Goal: Task Accomplishment & Management: Manage account settings

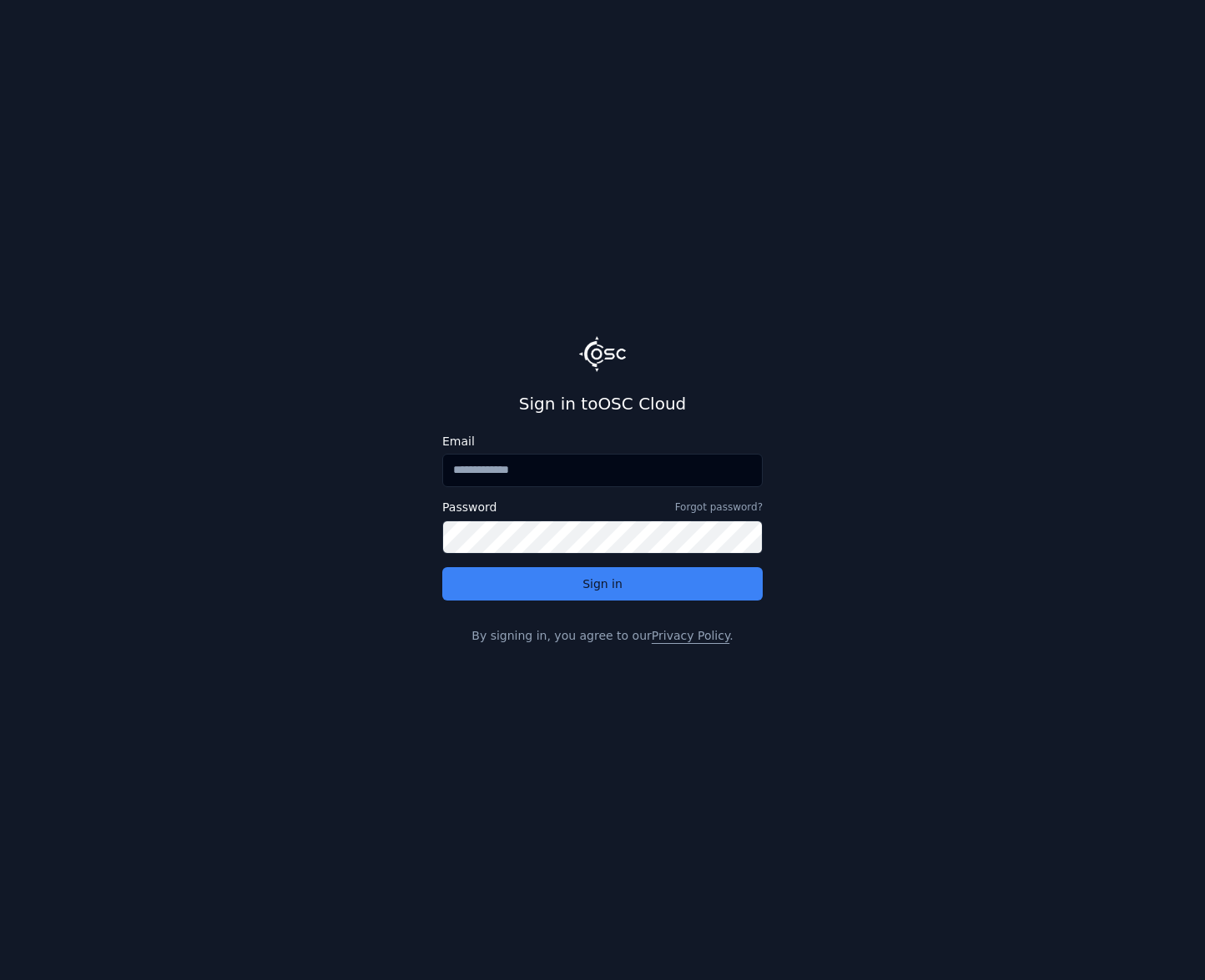
click at [541, 471] on input "Email" at bounding box center [602, 470] width 320 height 33
type input "**********"
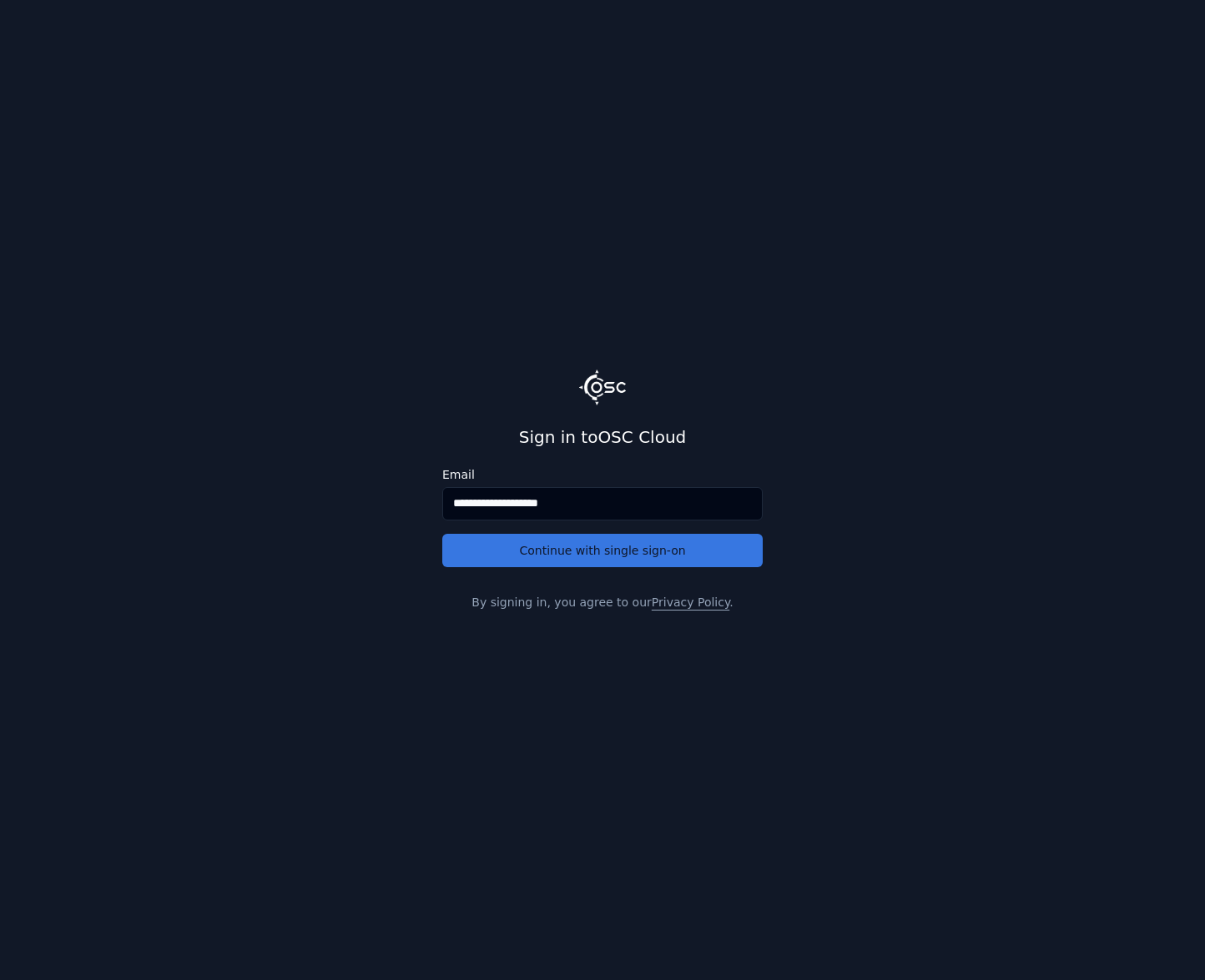
click at [560, 548] on button "Continue with single sign-on" at bounding box center [602, 550] width 320 height 33
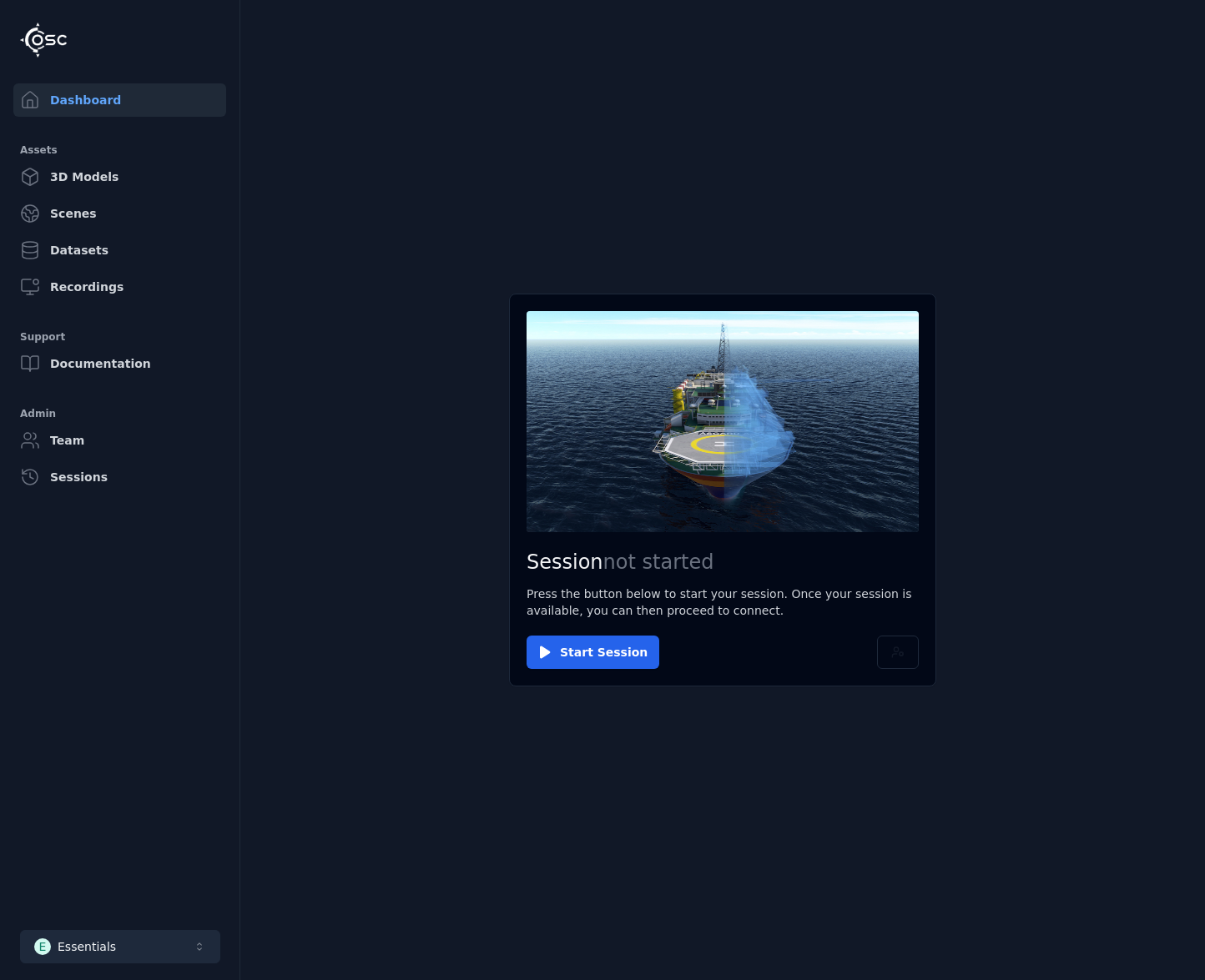
click at [139, 948] on button "E Essentials" at bounding box center [120, 947] width 201 height 33
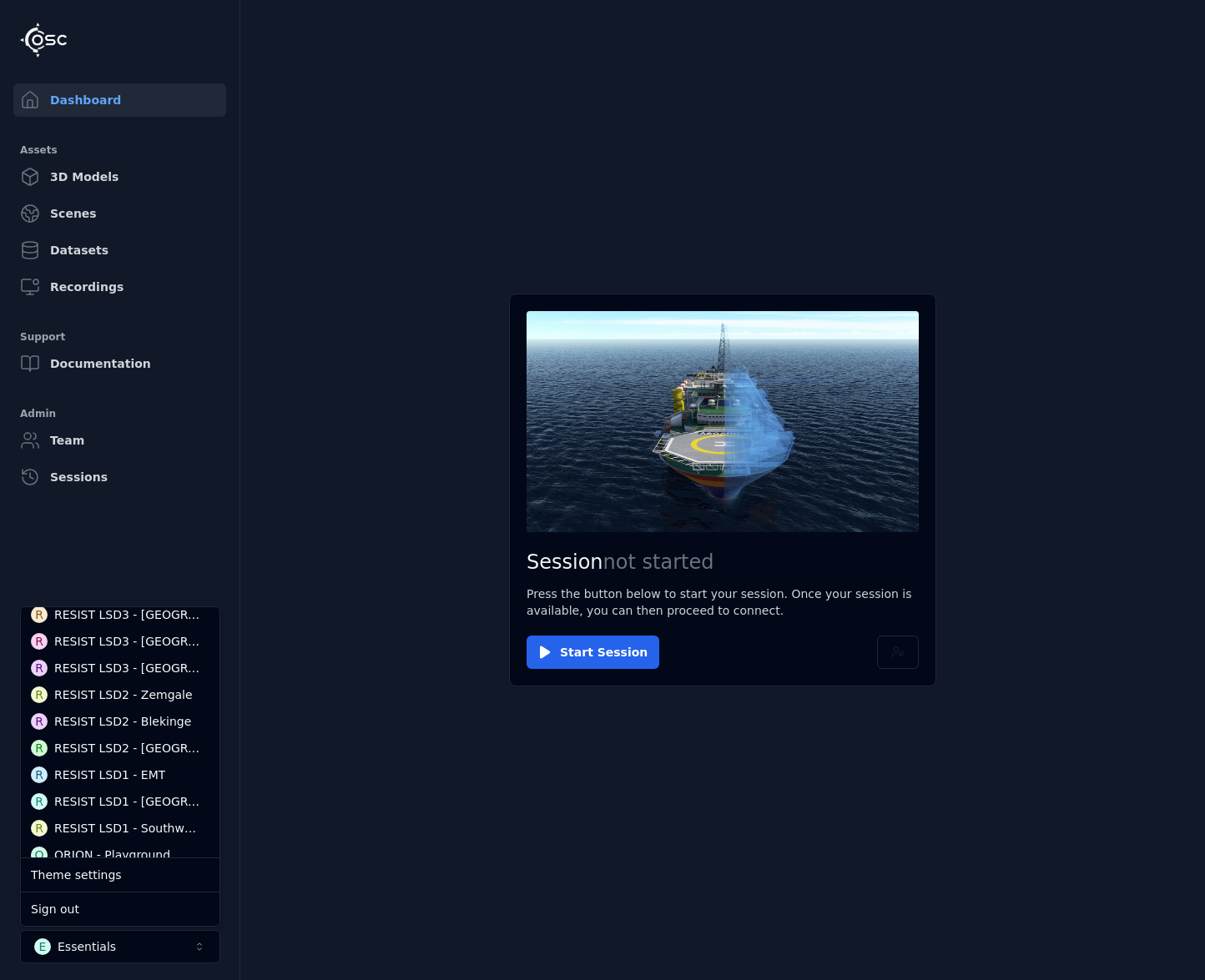
scroll to position [538, 0]
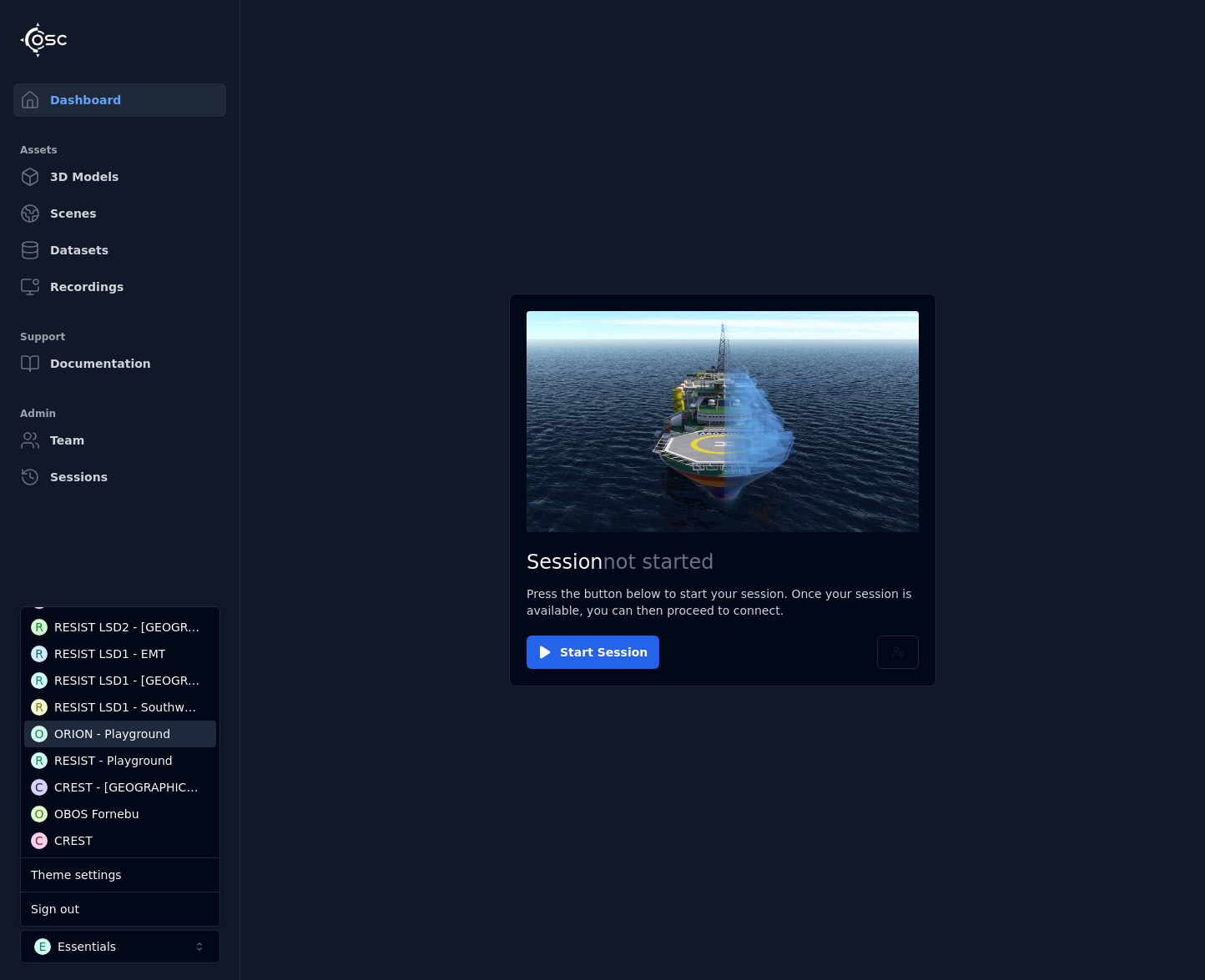
click at [111, 728] on div "ORION - Playground" at bounding box center [112, 734] width 116 height 17
click at [471, 777] on main "Session not started Press the button below to start your session. Once your ses…" at bounding box center [723, 490] width 965 height 980
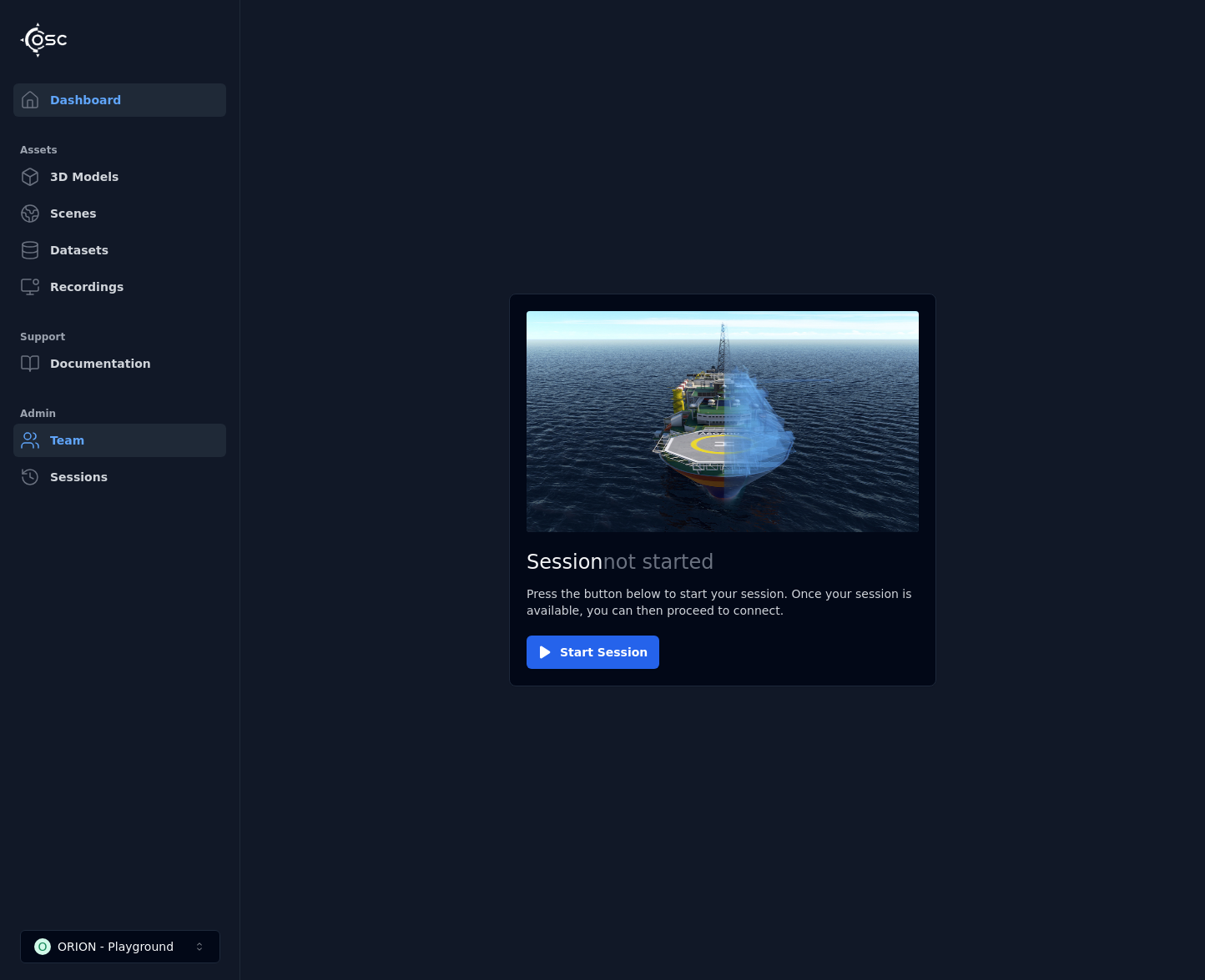
click at [70, 436] on link "Team" at bounding box center [120, 440] width 212 height 33
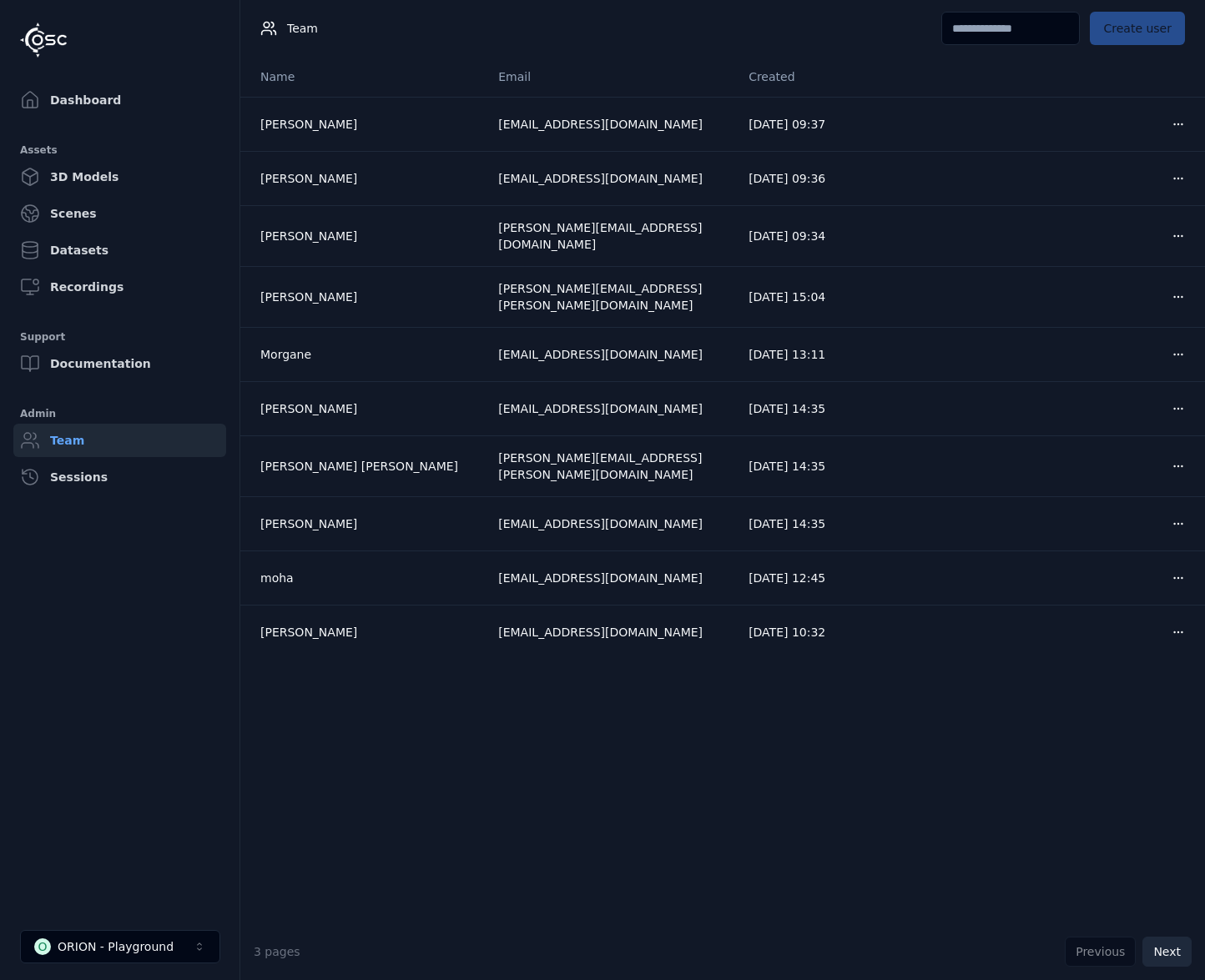
click at [1164, 949] on button "Next" at bounding box center [1166, 951] width 49 height 30
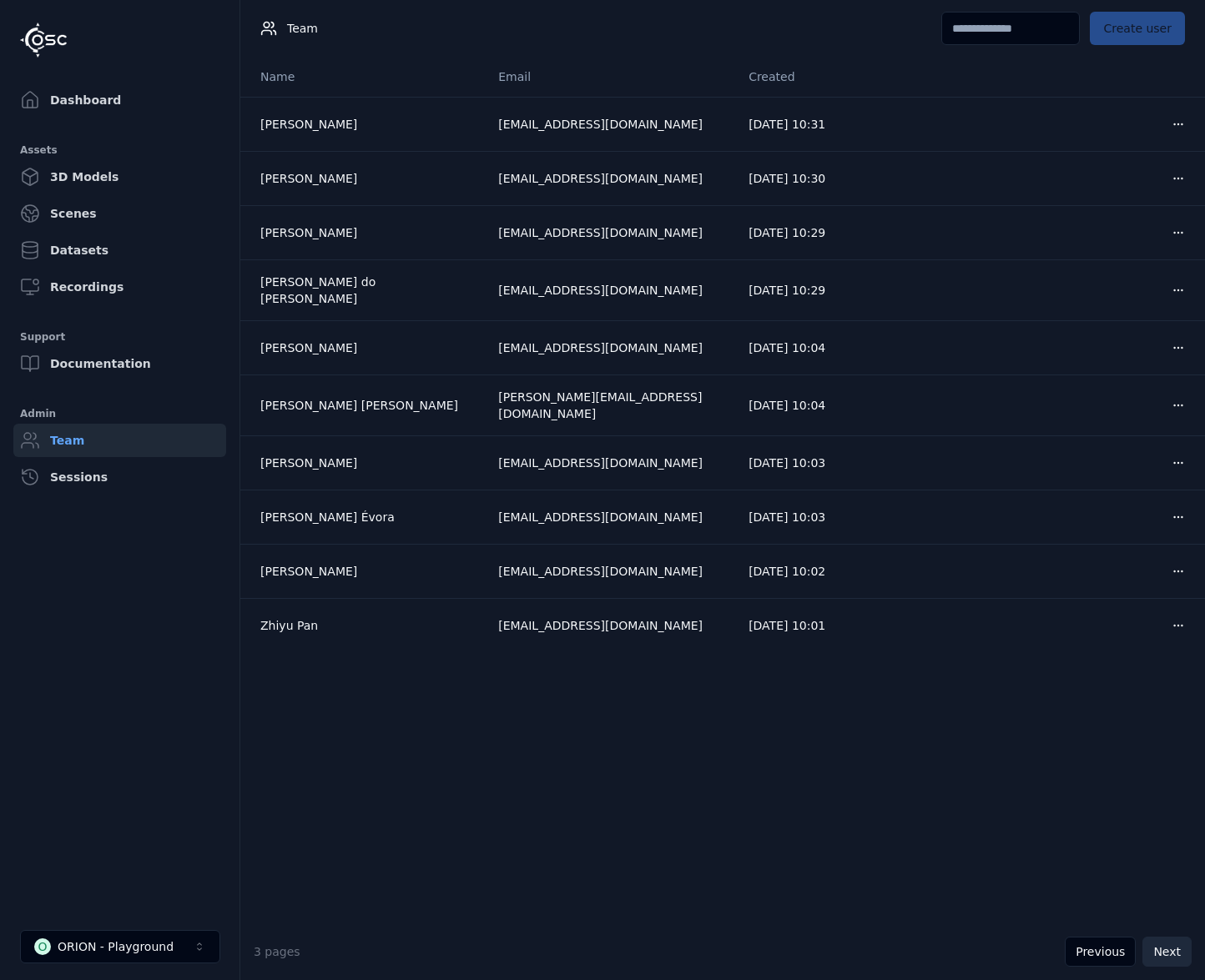
click at [1156, 957] on button "Next" at bounding box center [1166, 951] width 49 height 30
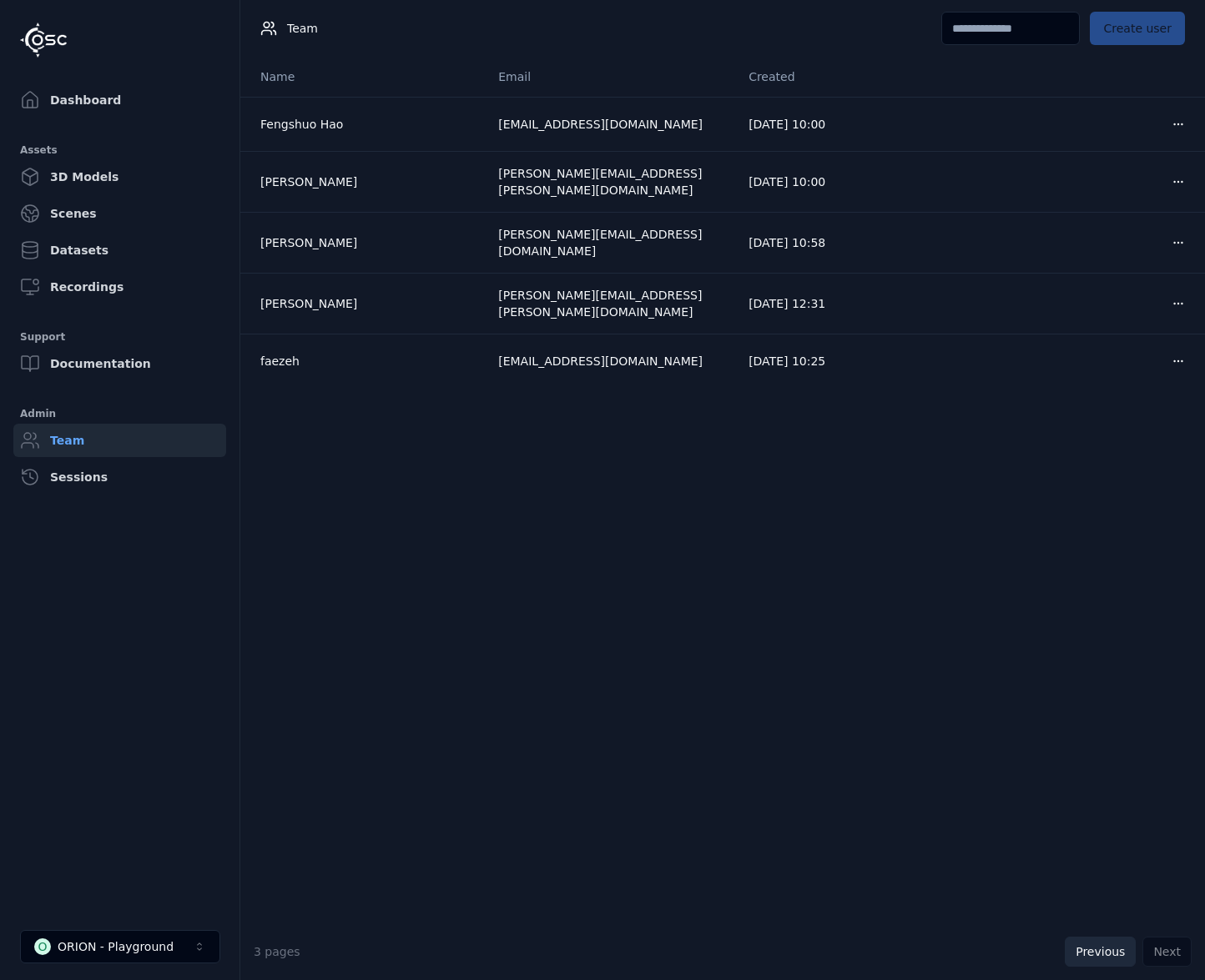
click at [1113, 949] on button "Previous" at bounding box center [1100, 951] width 71 height 30
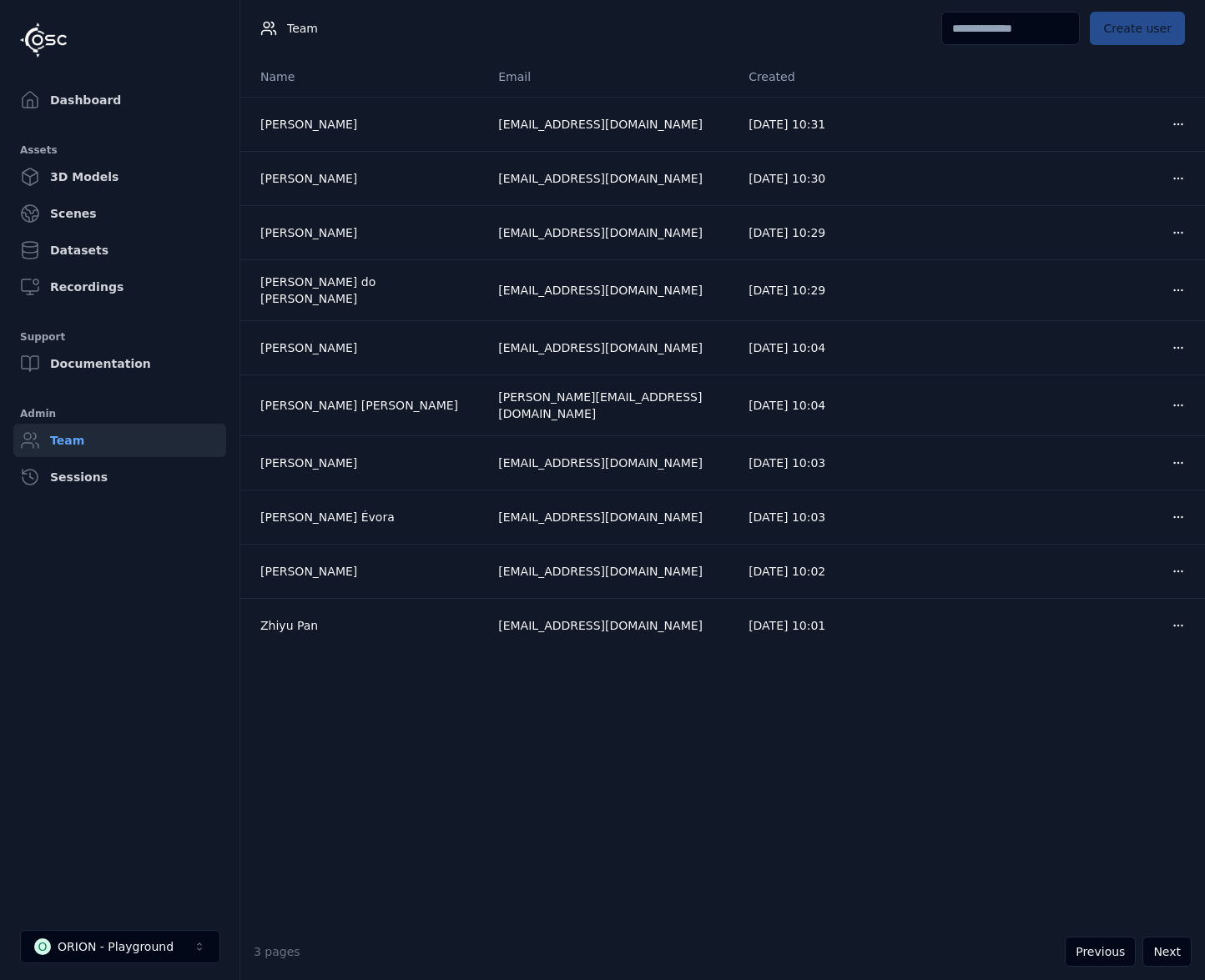
click at [543, 939] on div "3 pages Previous Next" at bounding box center [723, 951] width 965 height 57
click at [170, 939] on button "O ORION - Playground" at bounding box center [120, 947] width 201 height 33
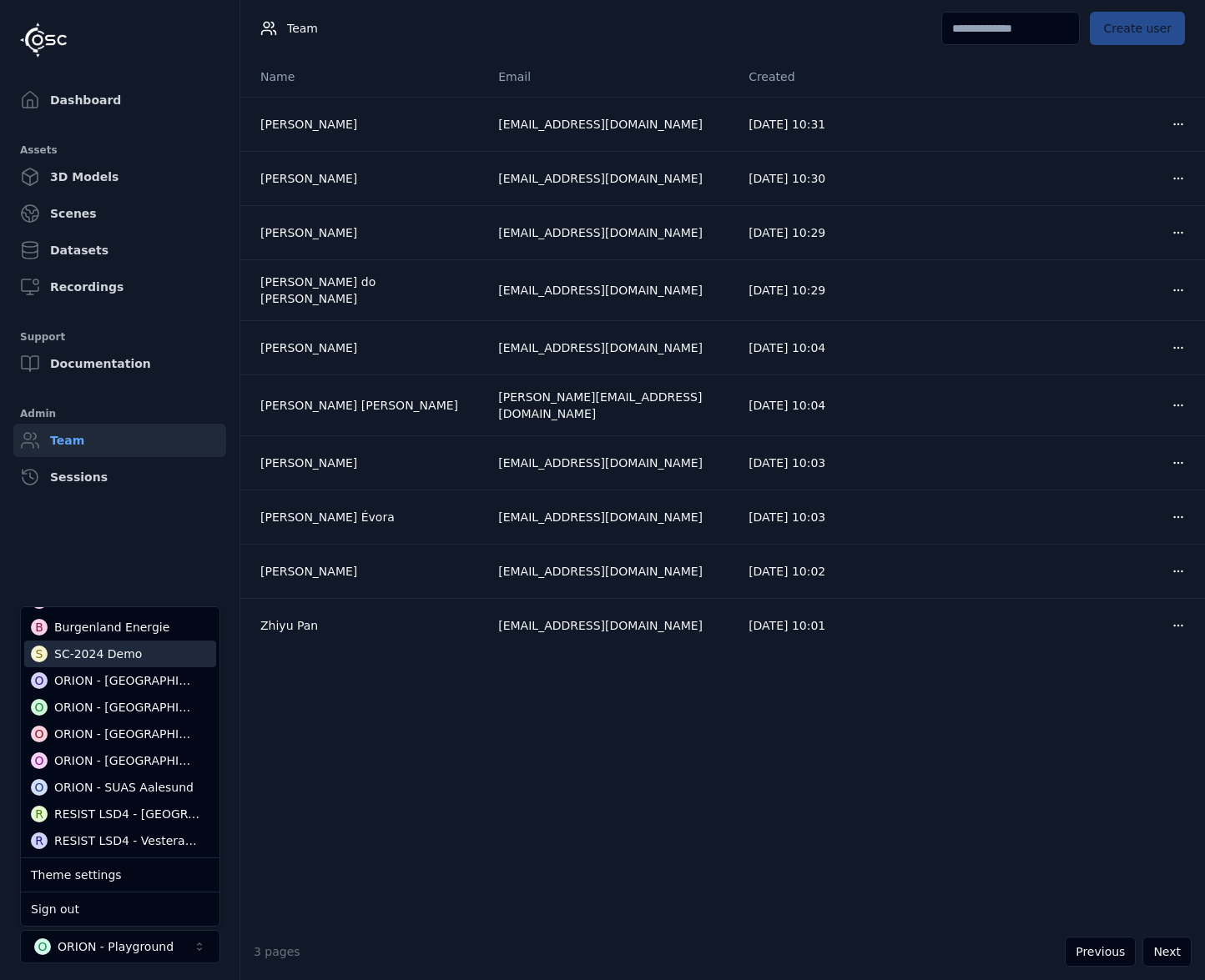
scroll to position [166, 0]
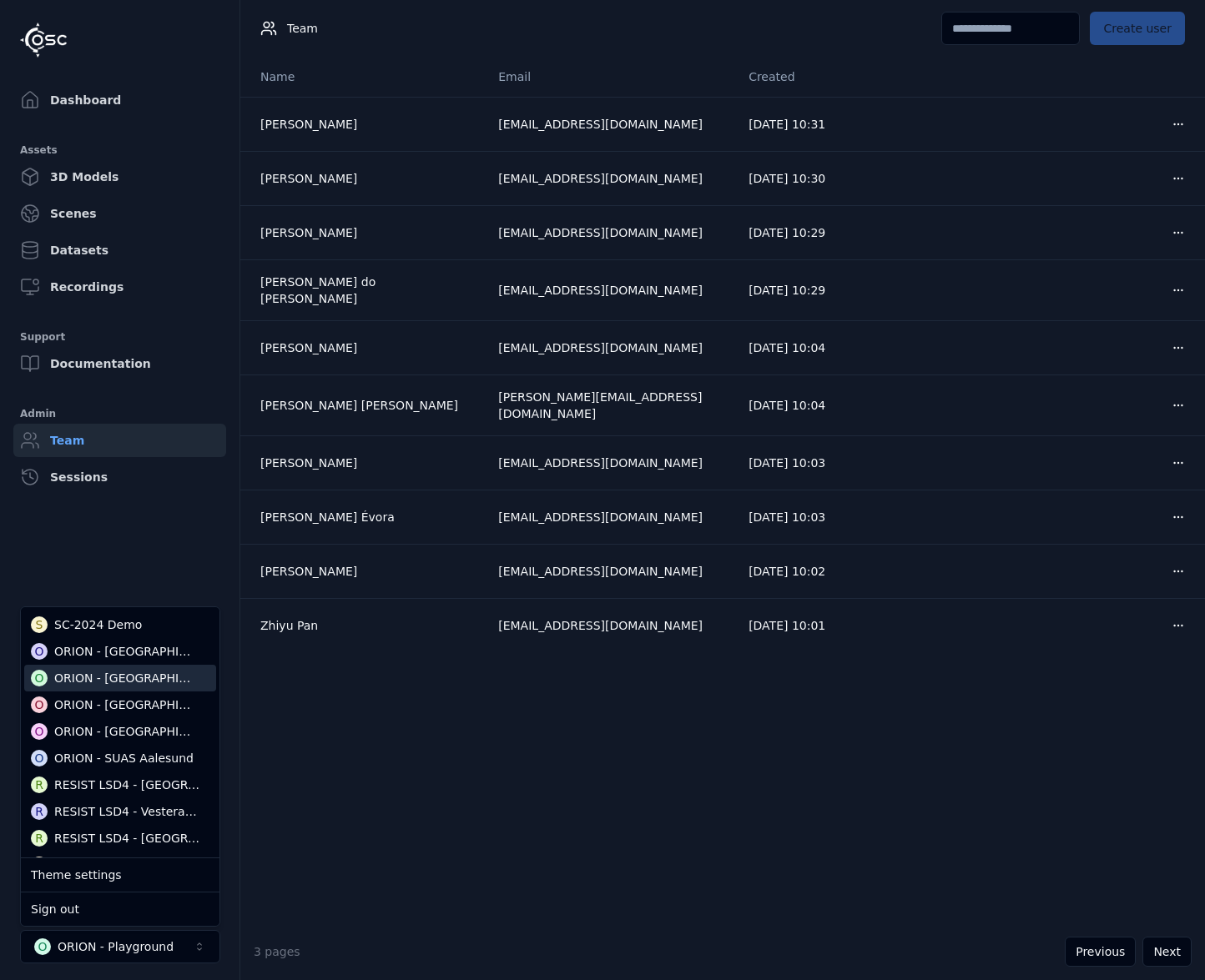
click at [109, 682] on div "ORION - [GEOGRAPHIC_DATA]" at bounding box center [126, 679] width 144 height 17
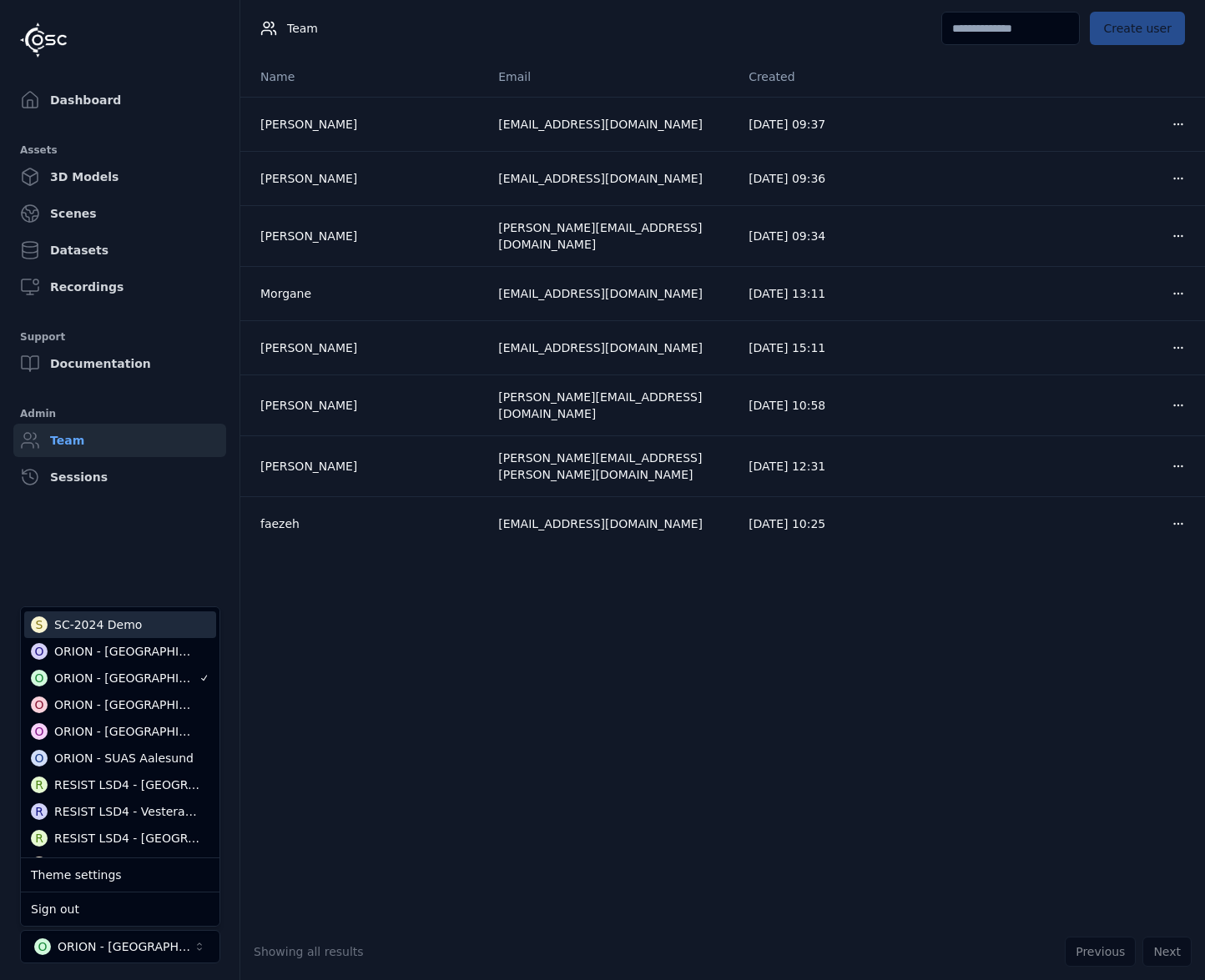
click at [866, 692] on div "Name Email Created [PERSON_NAME] [PERSON_NAME][EMAIL_ADDRESS][PERSON_NAME][DOMA…" at bounding box center [723, 490] width 965 height 867
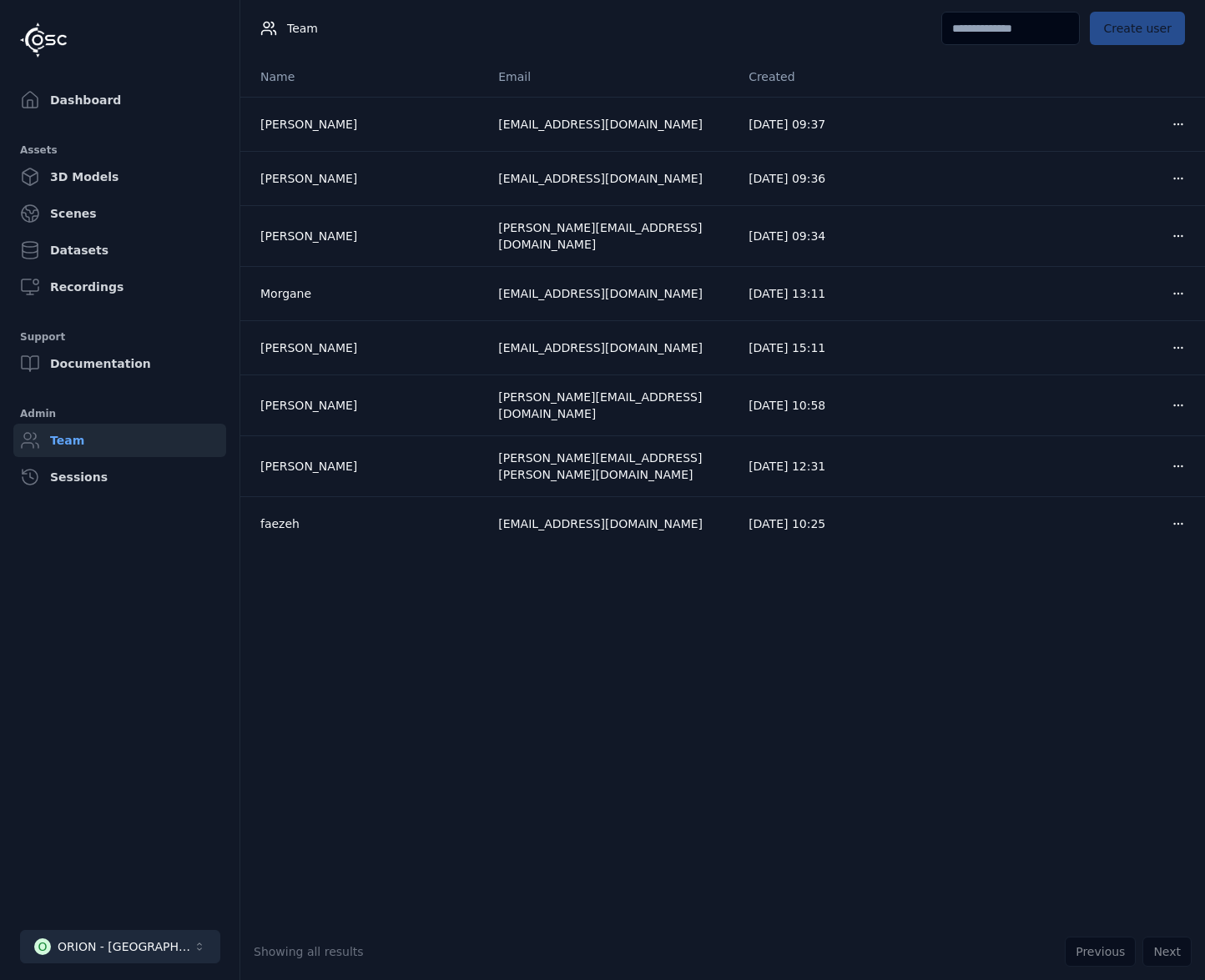
click at [192, 939] on button "O ORION - [GEOGRAPHIC_DATA]" at bounding box center [120, 947] width 201 height 33
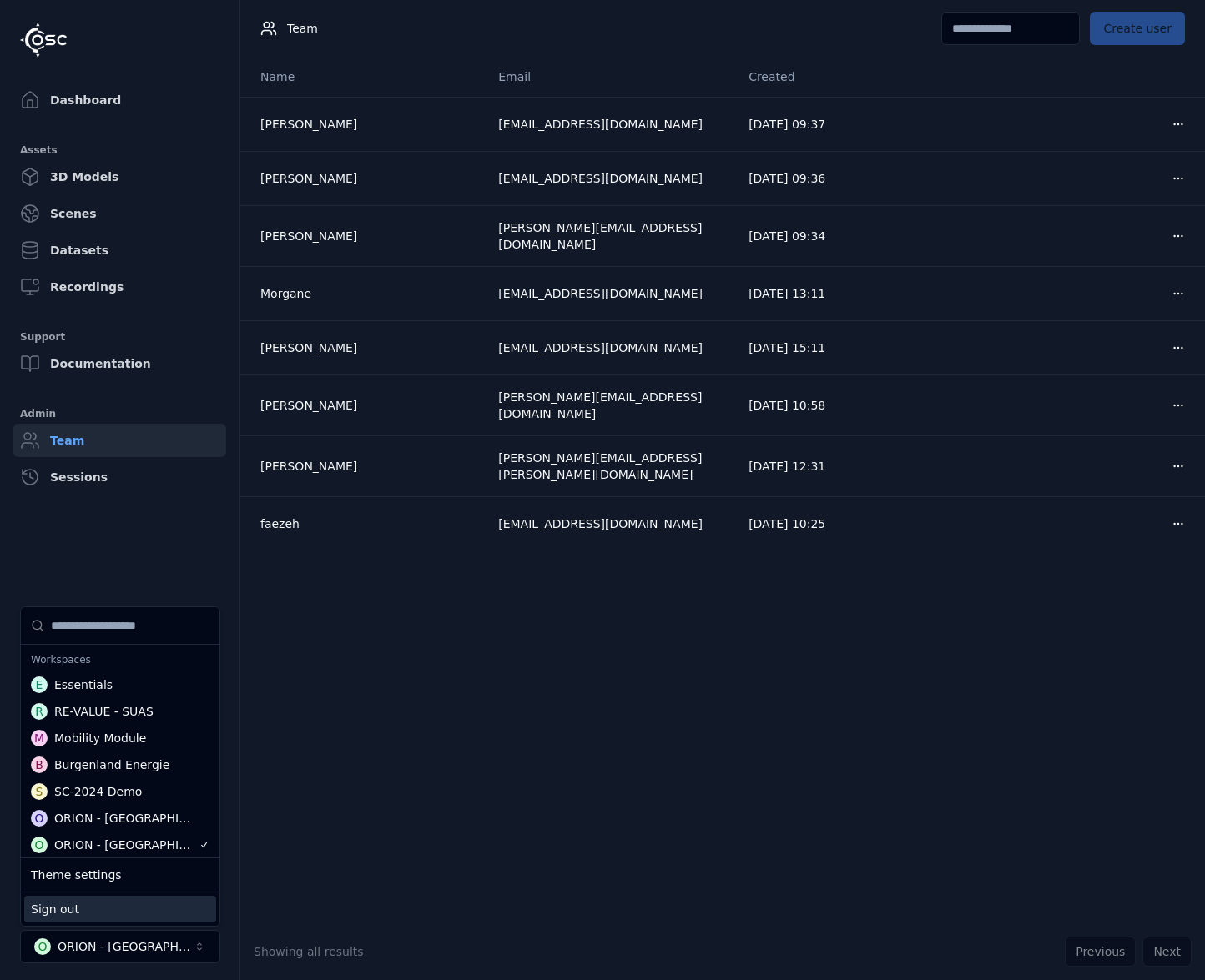
click at [143, 908] on div "Sign out" at bounding box center [120, 910] width 192 height 27
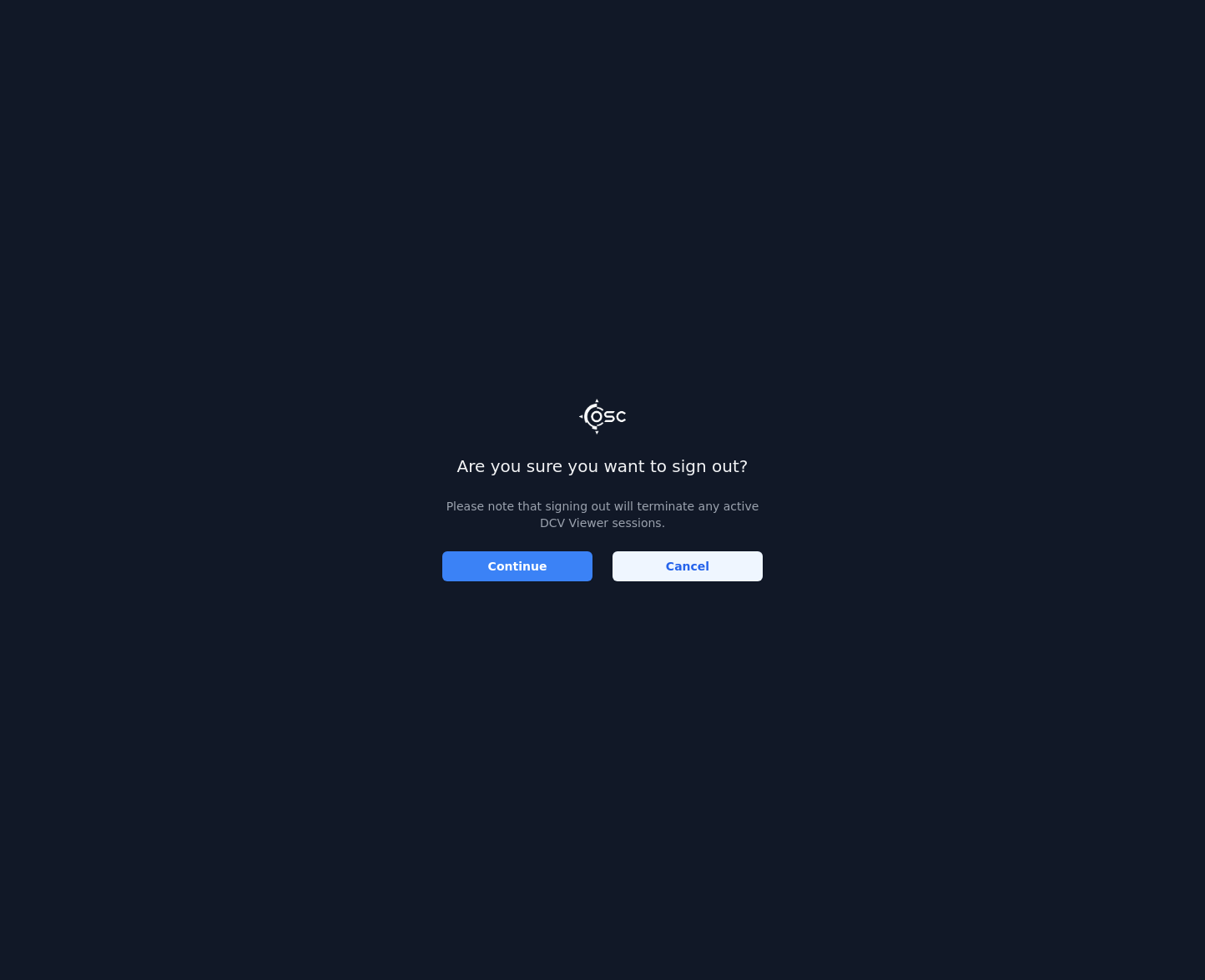
click at [531, 577] on button "Continue" at bounding box center [517, 566] width 150 height 30
